Goal: Task Accomplishment & Management: Manage account settings

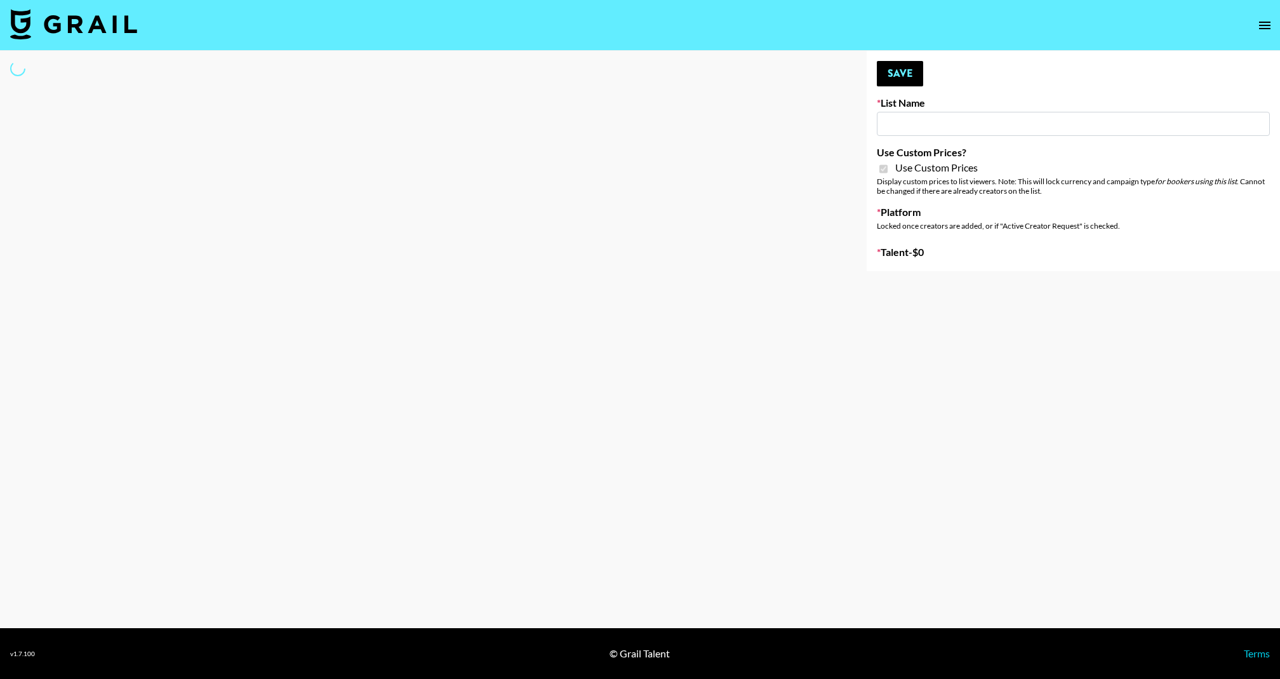
type input "Fellowers x rail | NYFW | FaceApp Collaboration | IG | s"
checkbox input "true"
select select "Brand"
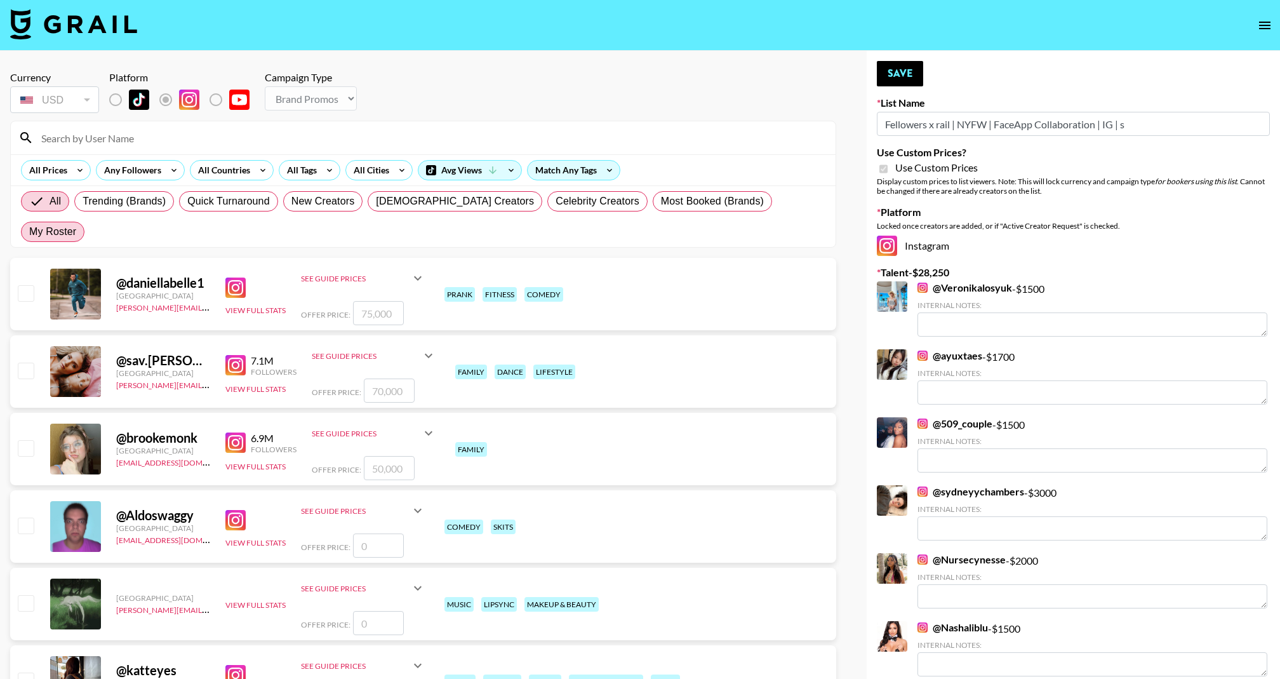
click at [76, 224] on span "My Roster" at bounding box center [52, 231] width 47 height 15
click at [29, 232] on input "My Roster" at bounding box center [29, 232] width 0 height 0
radio input "true"
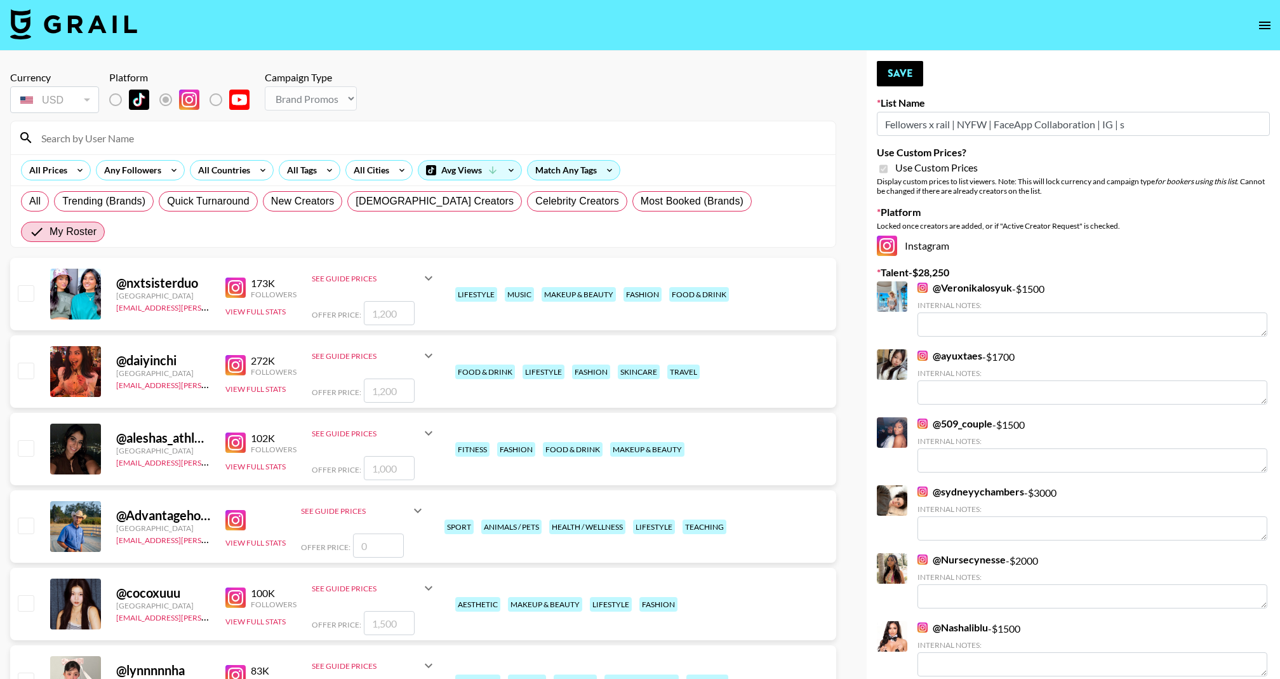
click at [30, 363] on input "checkbox" at bounding box center [25, 370] width 15 height 15
checkbox input "true"
type input "1200"
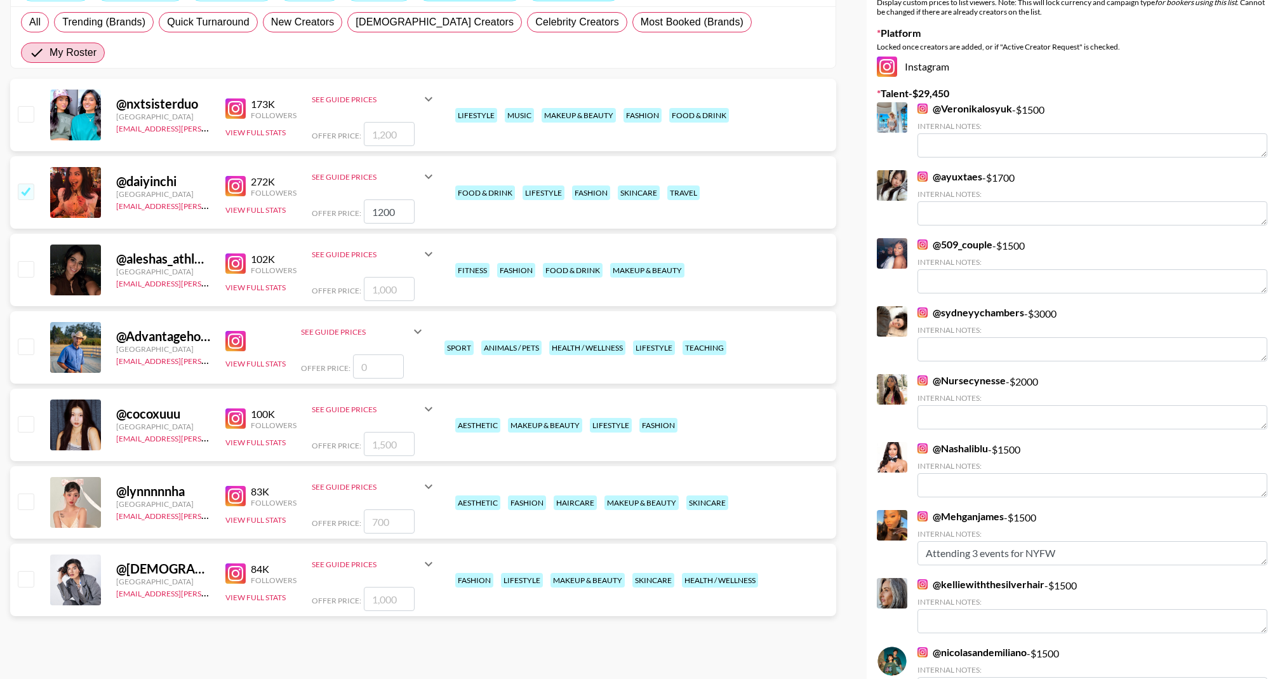
scroll to position [181, 0]
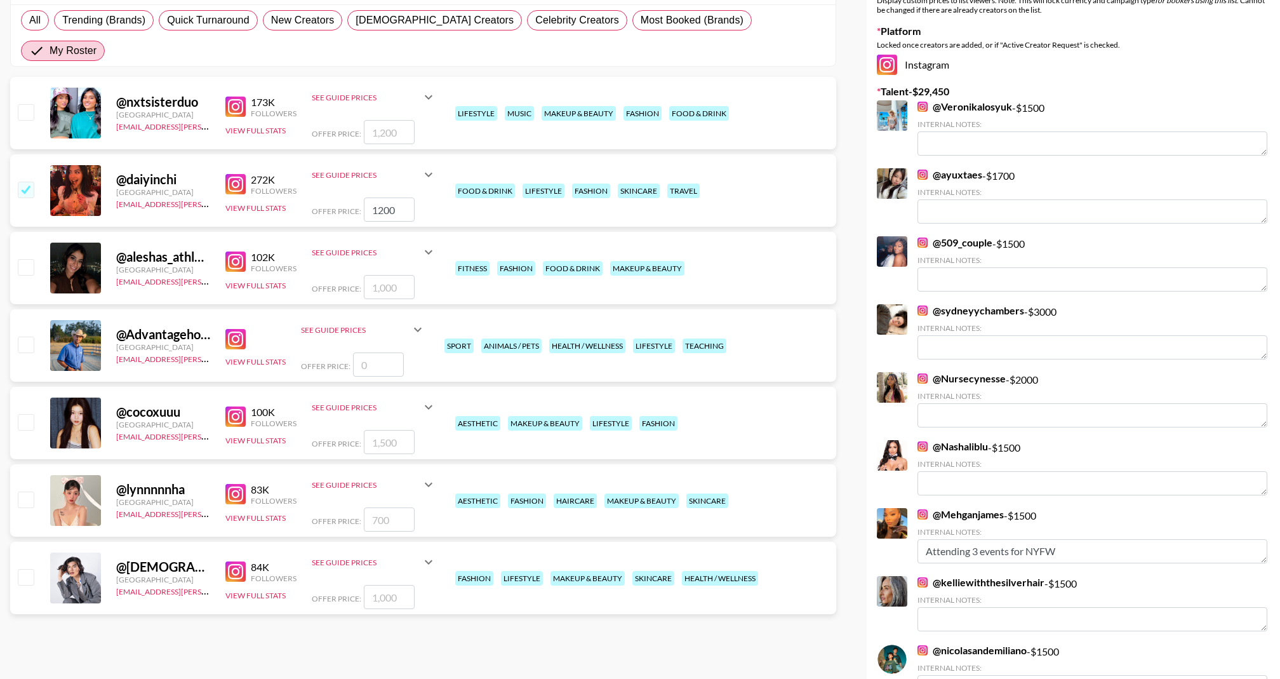
click at [28, 259] on input "checkbox" at bounding box center [25, 266] width 15 height 15
checkbox input "true"
type input "1000"
click at [39, 467] on div "@ lynnnnnha [GEOGRAPHIC_DATA] [EMAIL_ADDRESS][PERSON_NAME][DOMAIN_NAME] 83K Fol…" at bounding box center [423, 500] width 826 height 72
click at [23, 492] on input "checkbox" at bounding box center [25, 499] width 15 height 15
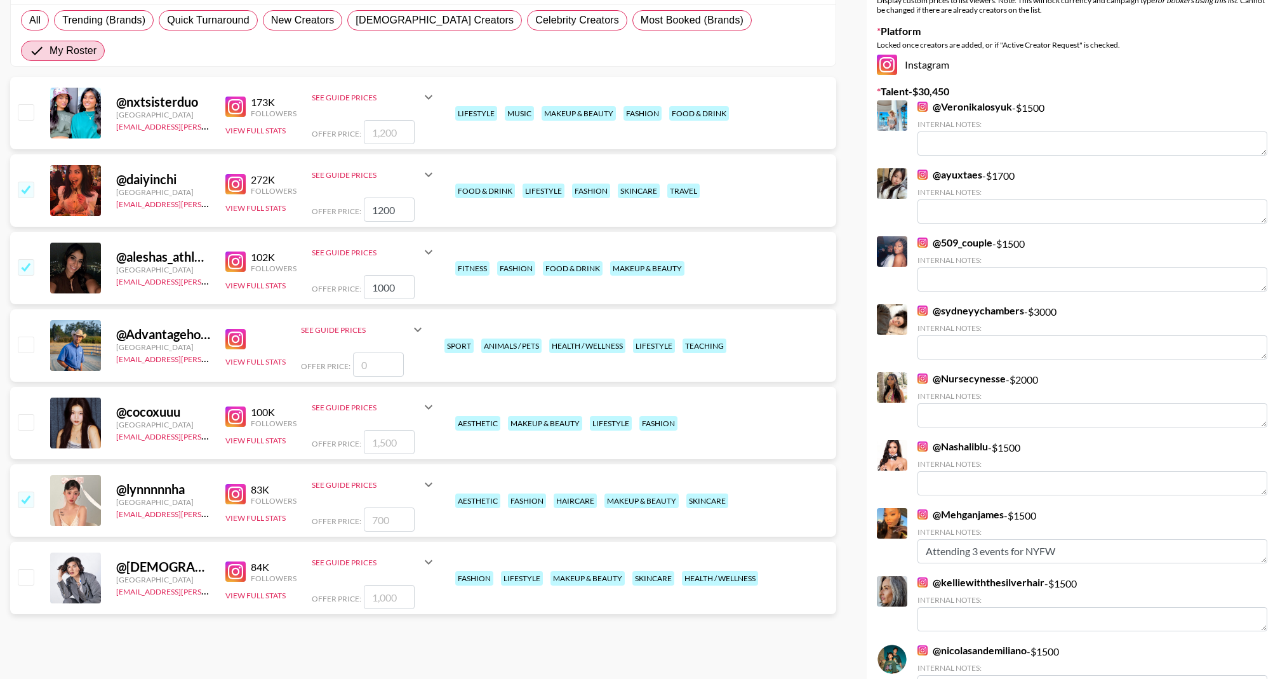
checkbox input "true"
type input "700"
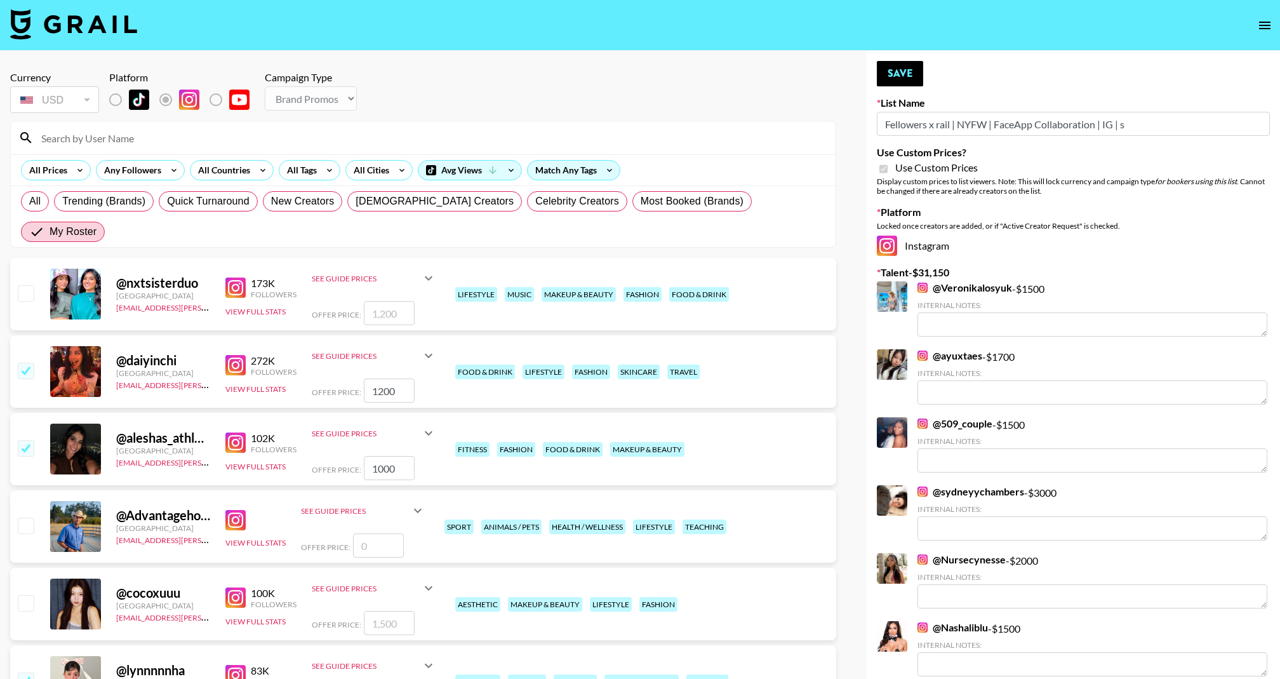
click at [887, 81] on button "Save" at bounding box center [900, 73] width 46 height 25
